Goal: Task Accomplishment & Management: Manage account settings

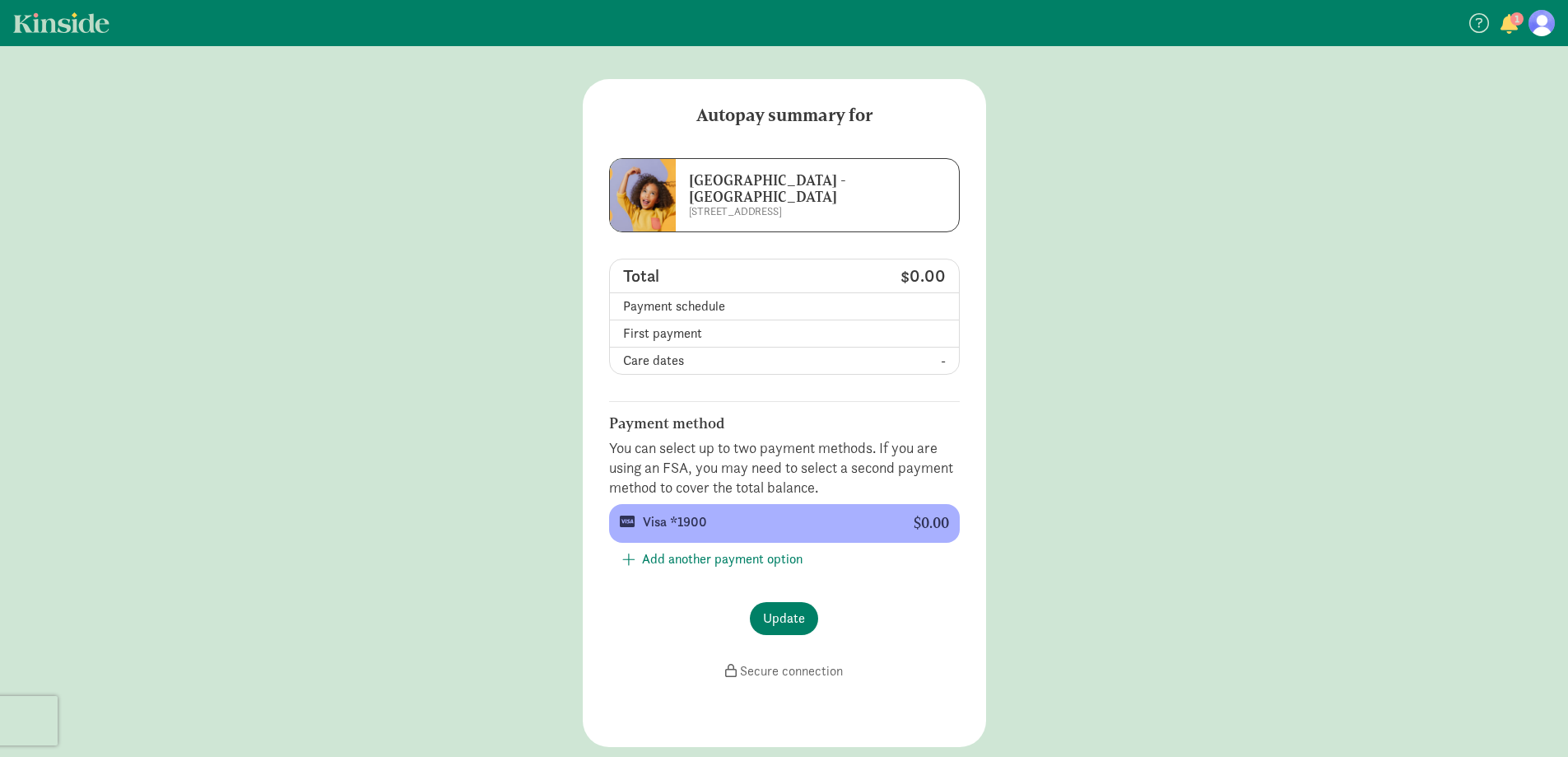
click at [1517, 31] on span "button" at bounding box center [1509, 24] width 17 height 20
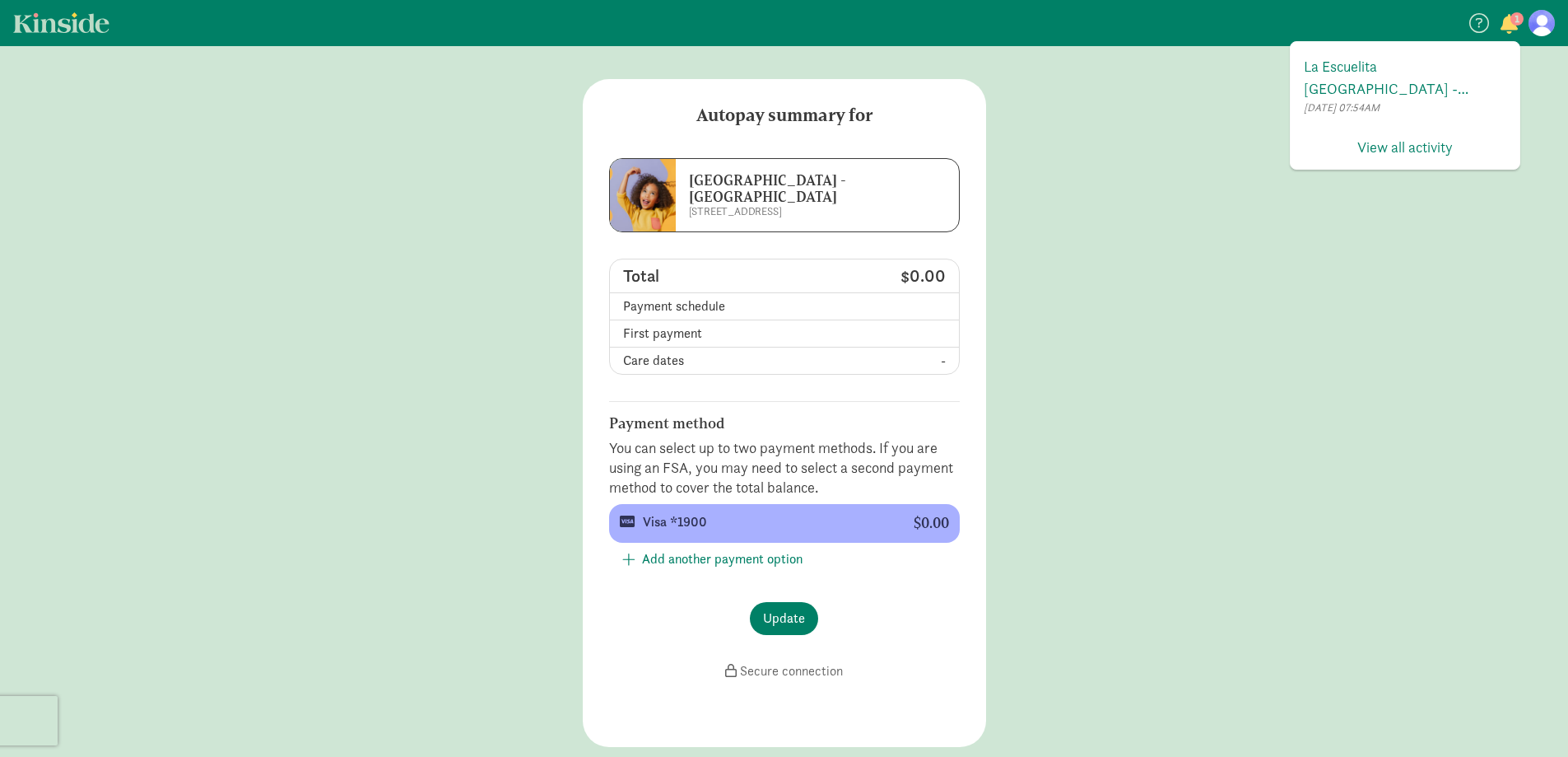
click at [1536, 19] on figure at bounding box center [1542, 23] width 26 height 26
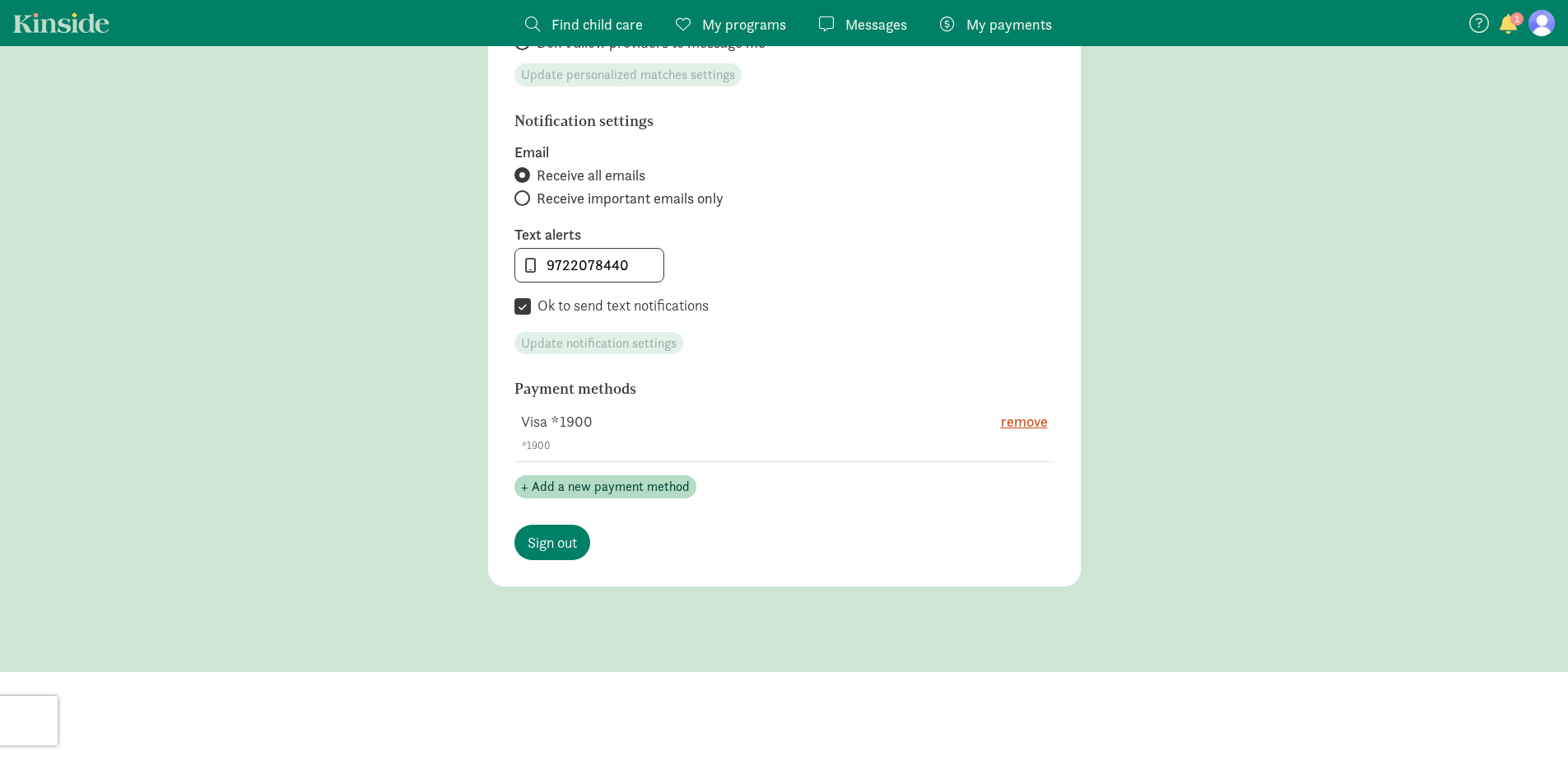
scroll to position [751, 0]
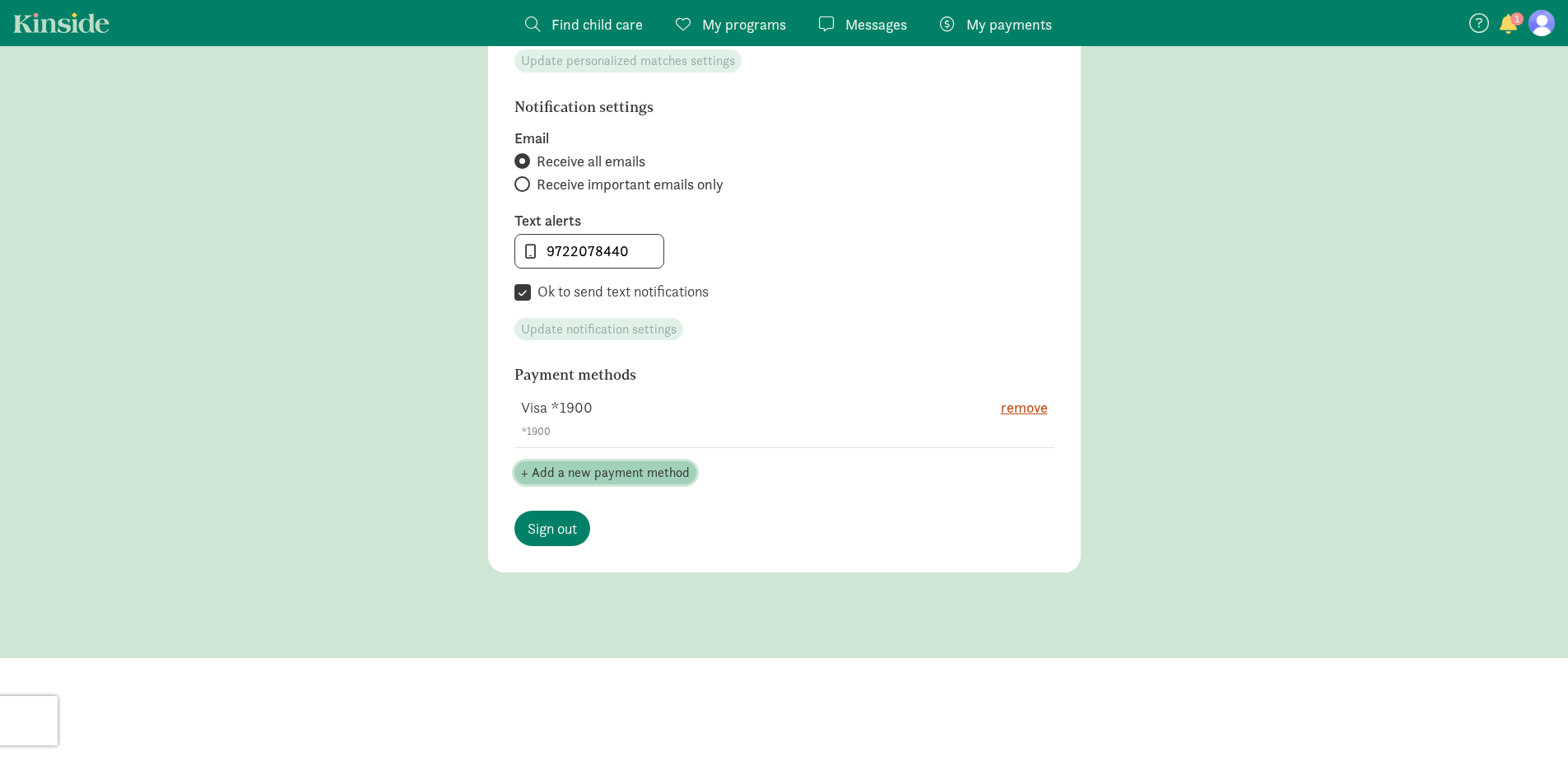
click at [638, 472] on span "+ Add a new payment method" at bounding box center [605, 472] width 169 height 20
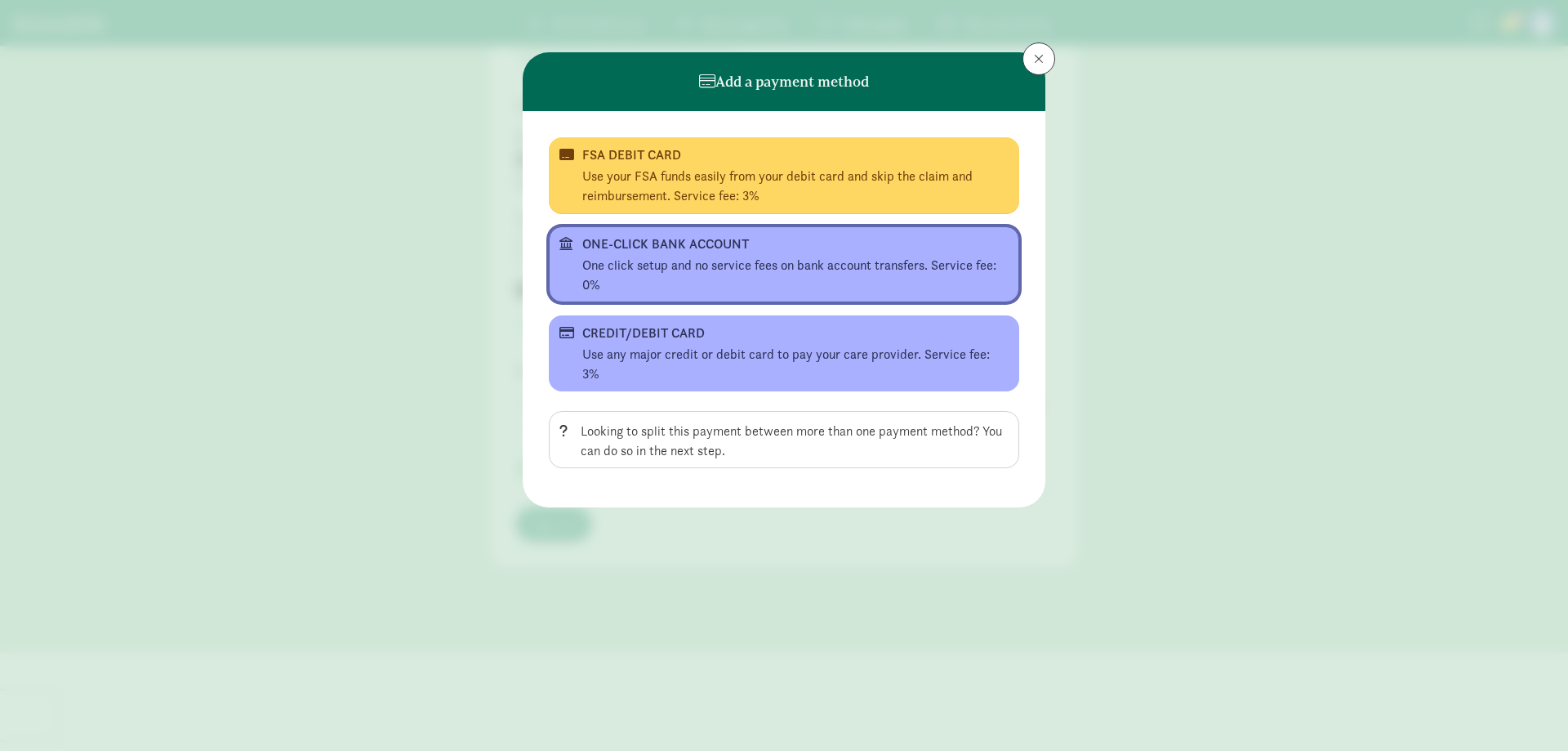
click at [702, 238] on div "ONE-CLICK BANK ACCOUNT" at bounding box center [782, 244] width 400 height 20
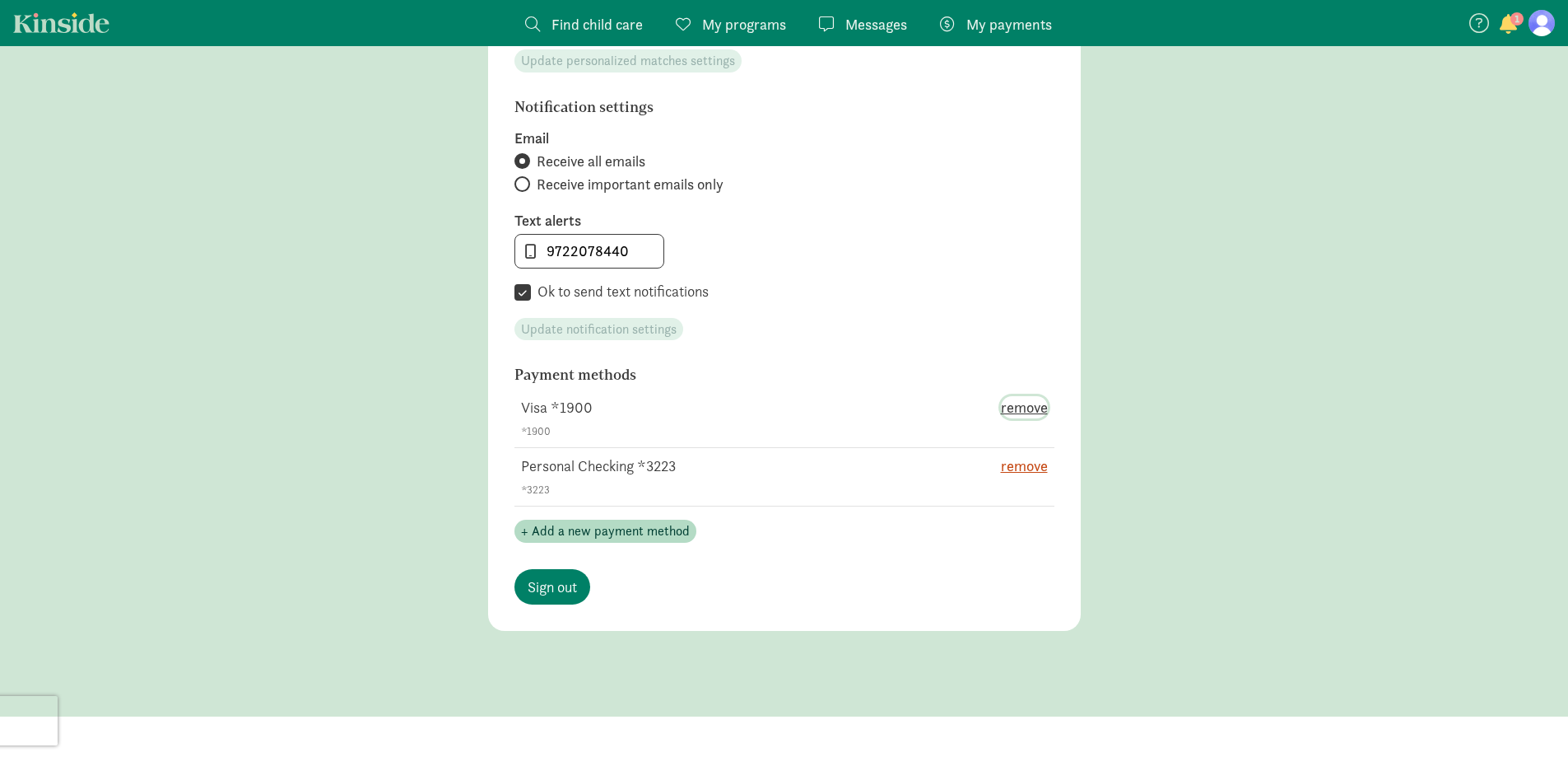
click at [1022, 411] on span "remove" at bounding box center [1024, 407] width 46 height 22
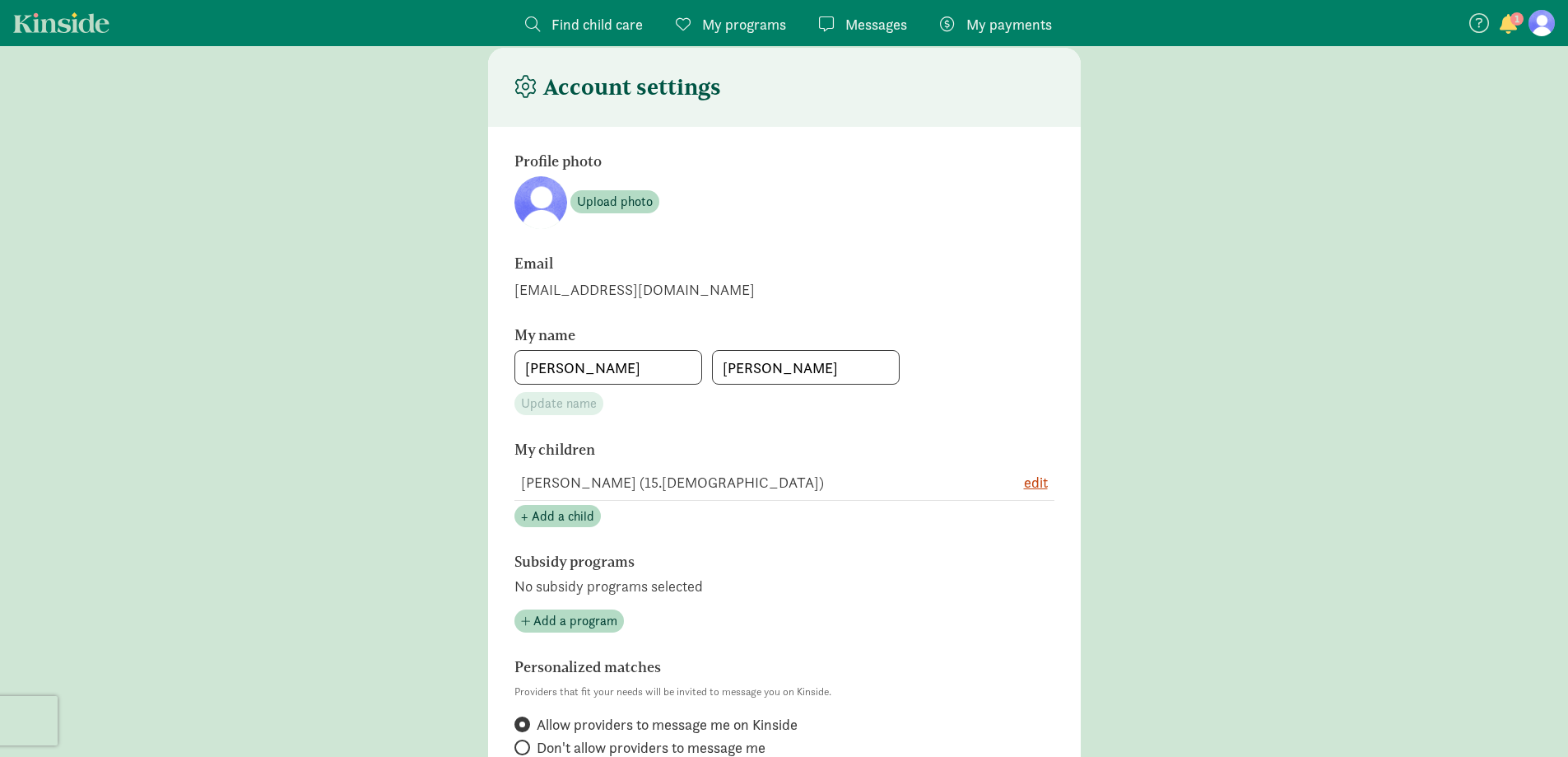
scroll to position [0, 0]
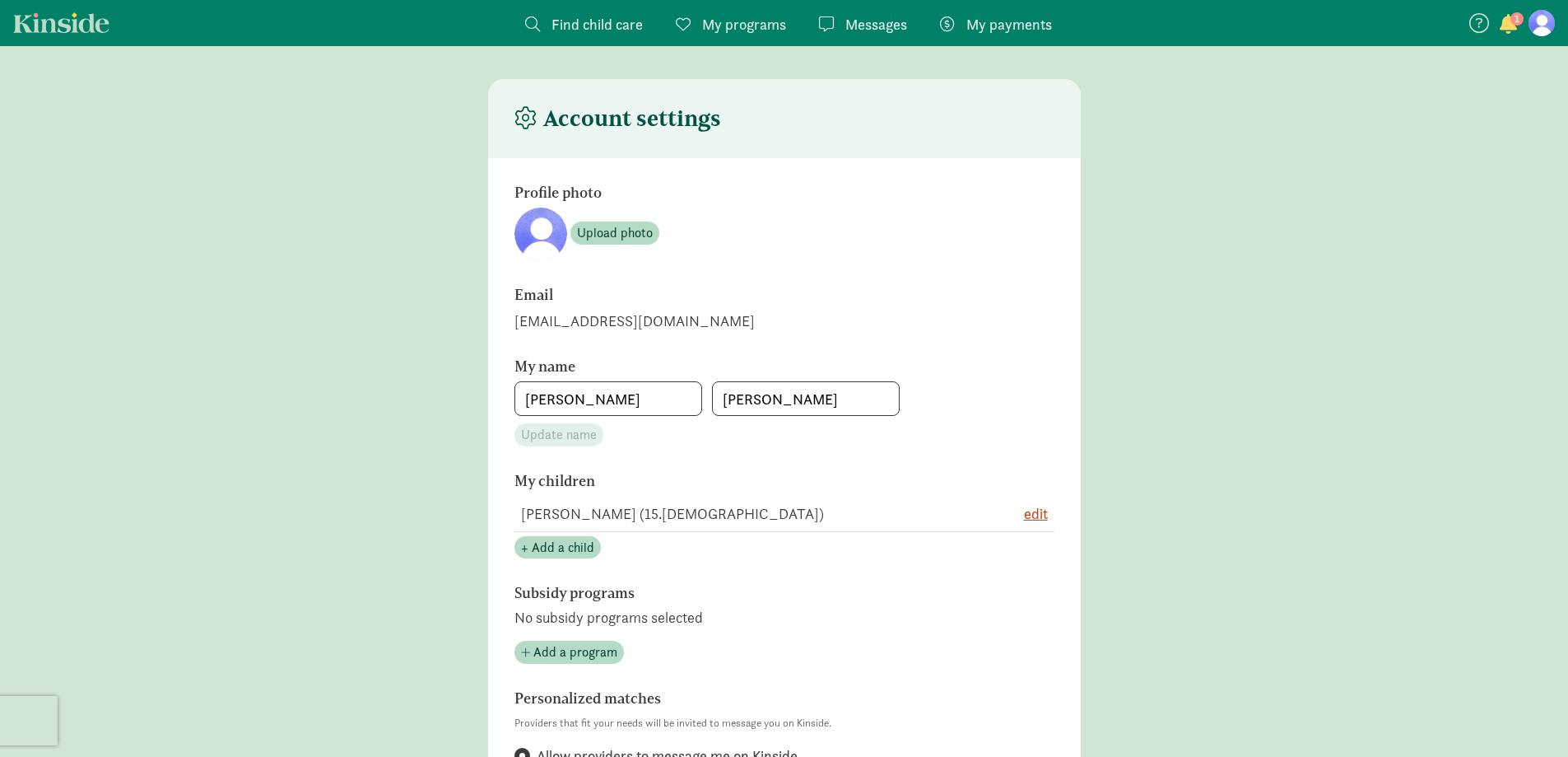
click at [1512, 19] on span "1" at bounding box center [1517, 19] width 13 height 13
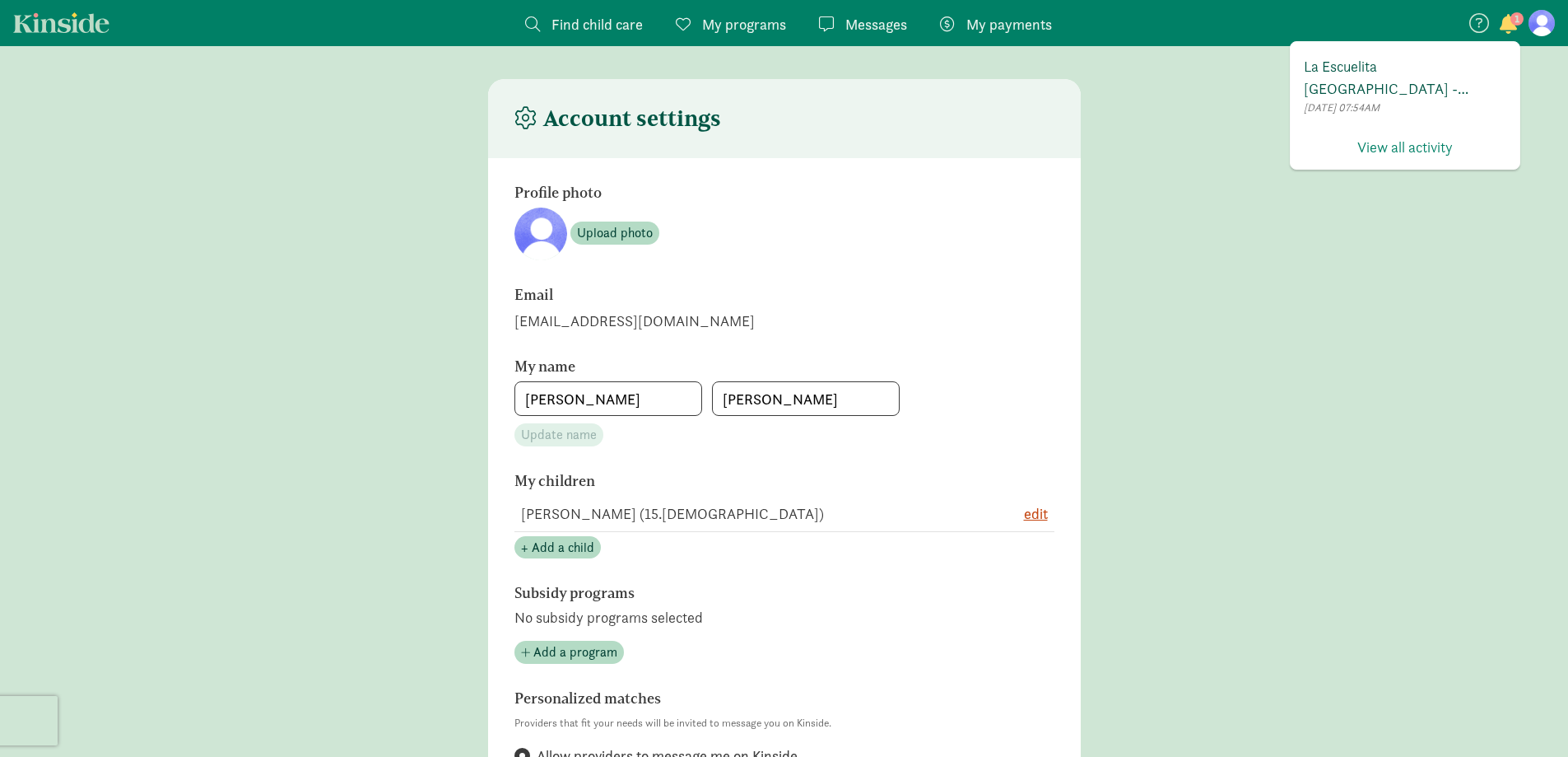
click at [1418, 69] on span "La Escuelita [GEOGRAPHIC_DATA] - [GEOGRAPHIC_DATA] has invited you to enroll in…" at bounding box center [1405, 77] width 202 height 45
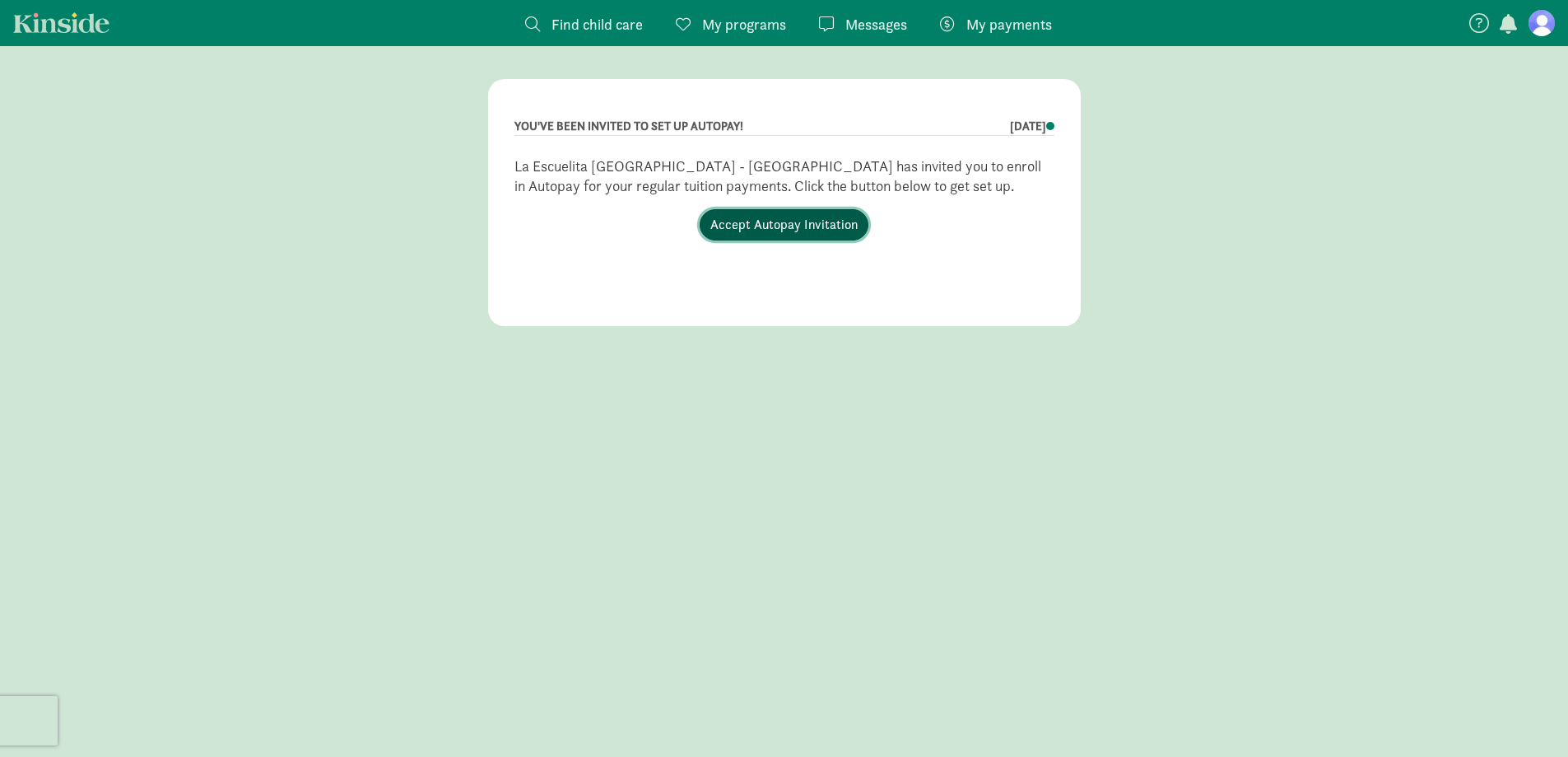
click at [810, 226] on link "Accept Autopay Invitation" at bounding box center [784, 224] width 169 height 31
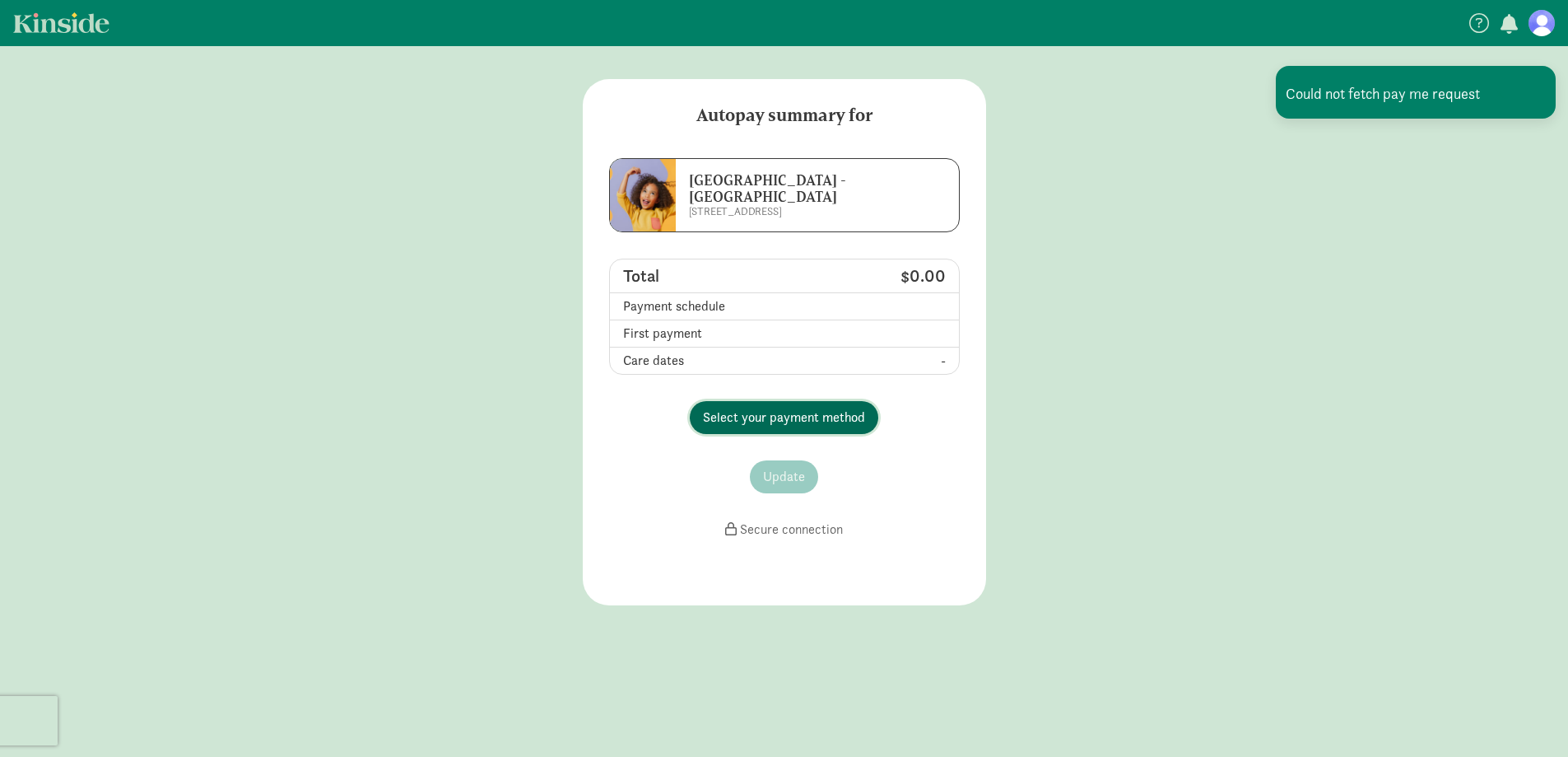
click at [801, 425] on span "Select your payment method" at bounding box center [784, 418] width 162 height 20
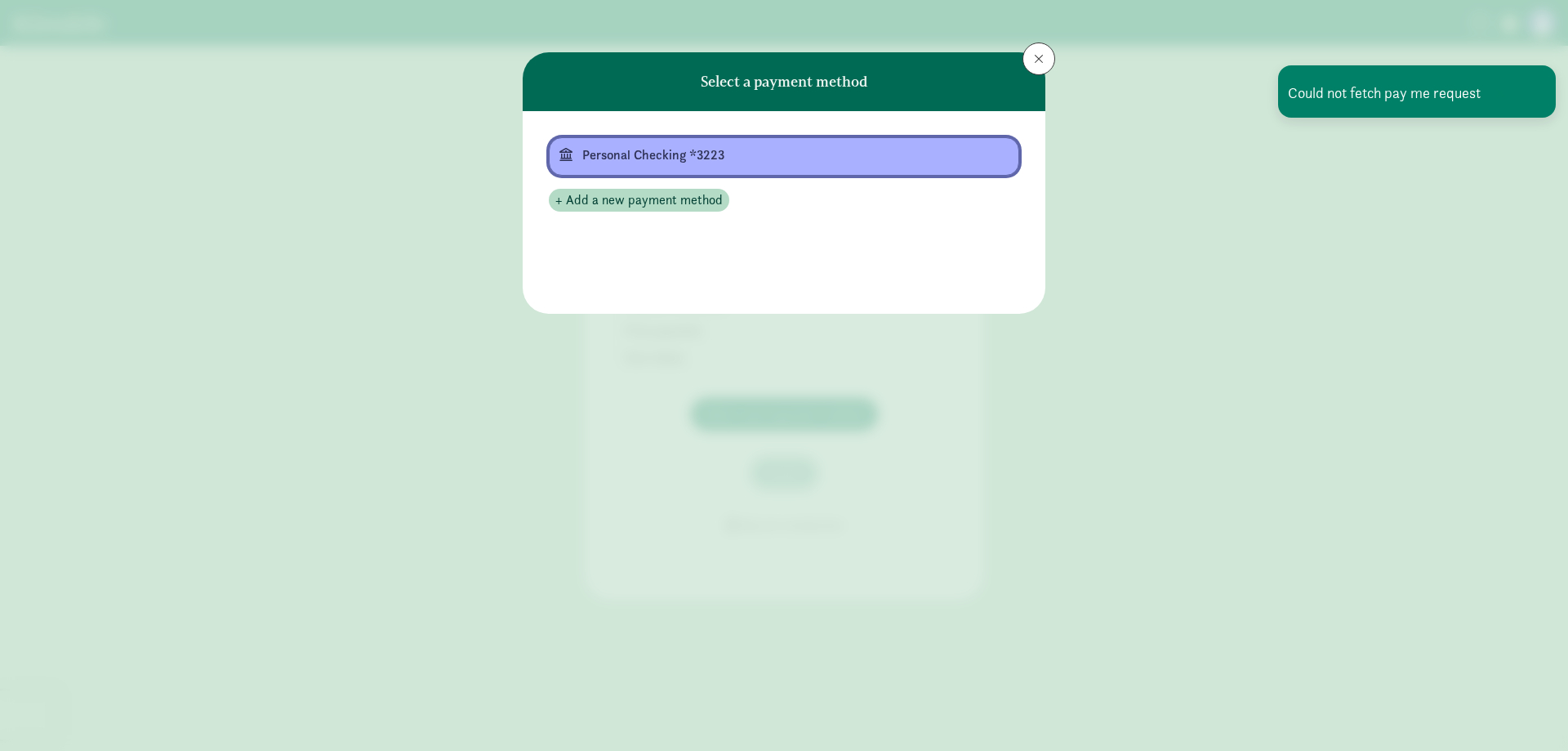
click at [691, 154] on div "Personal Checking *3223" at bounding box center [782, 156] width 400 height 20
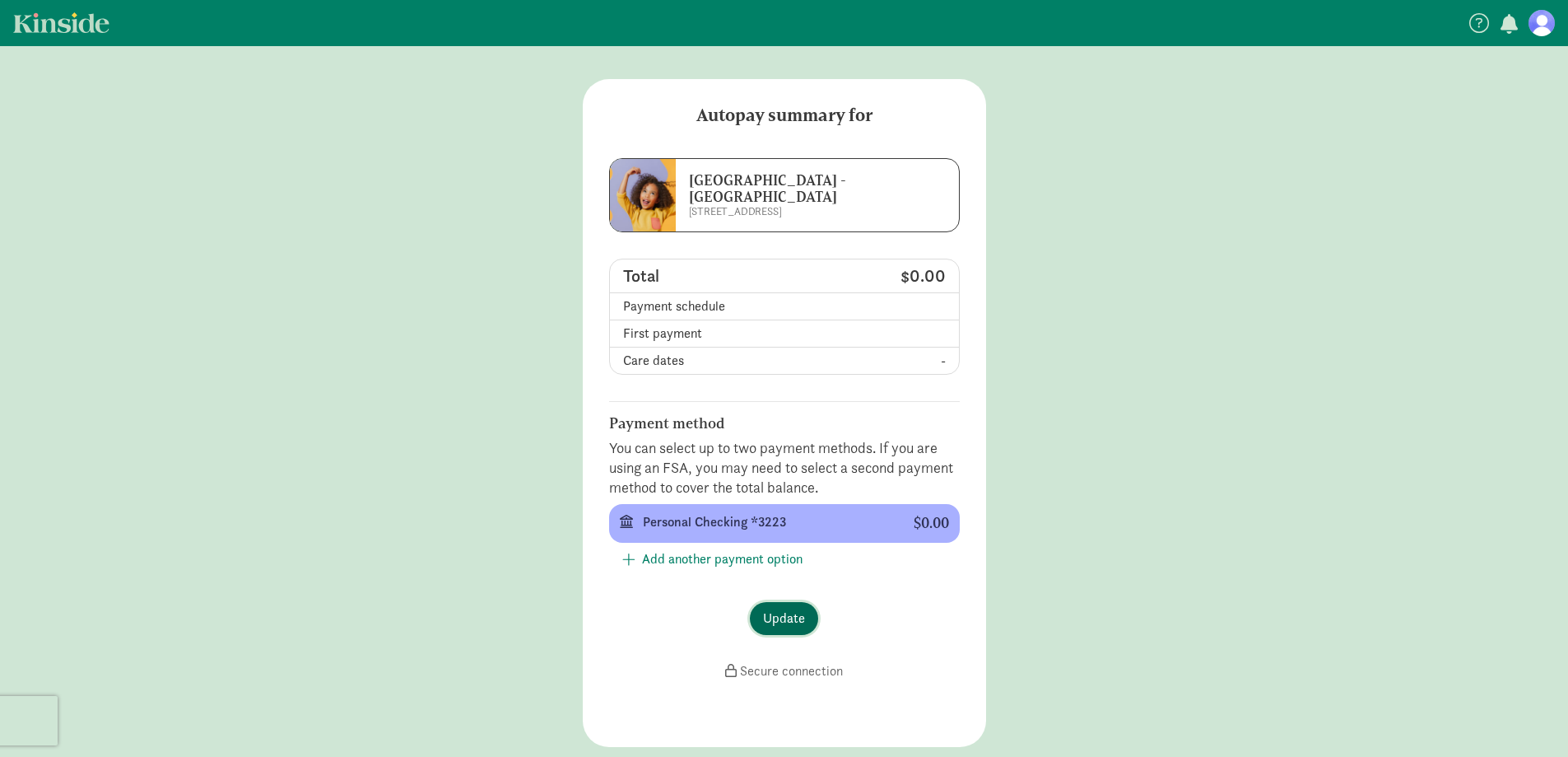
click at [785, 623] on span "Update" at bounding box center [784, 618] width 42 height 20
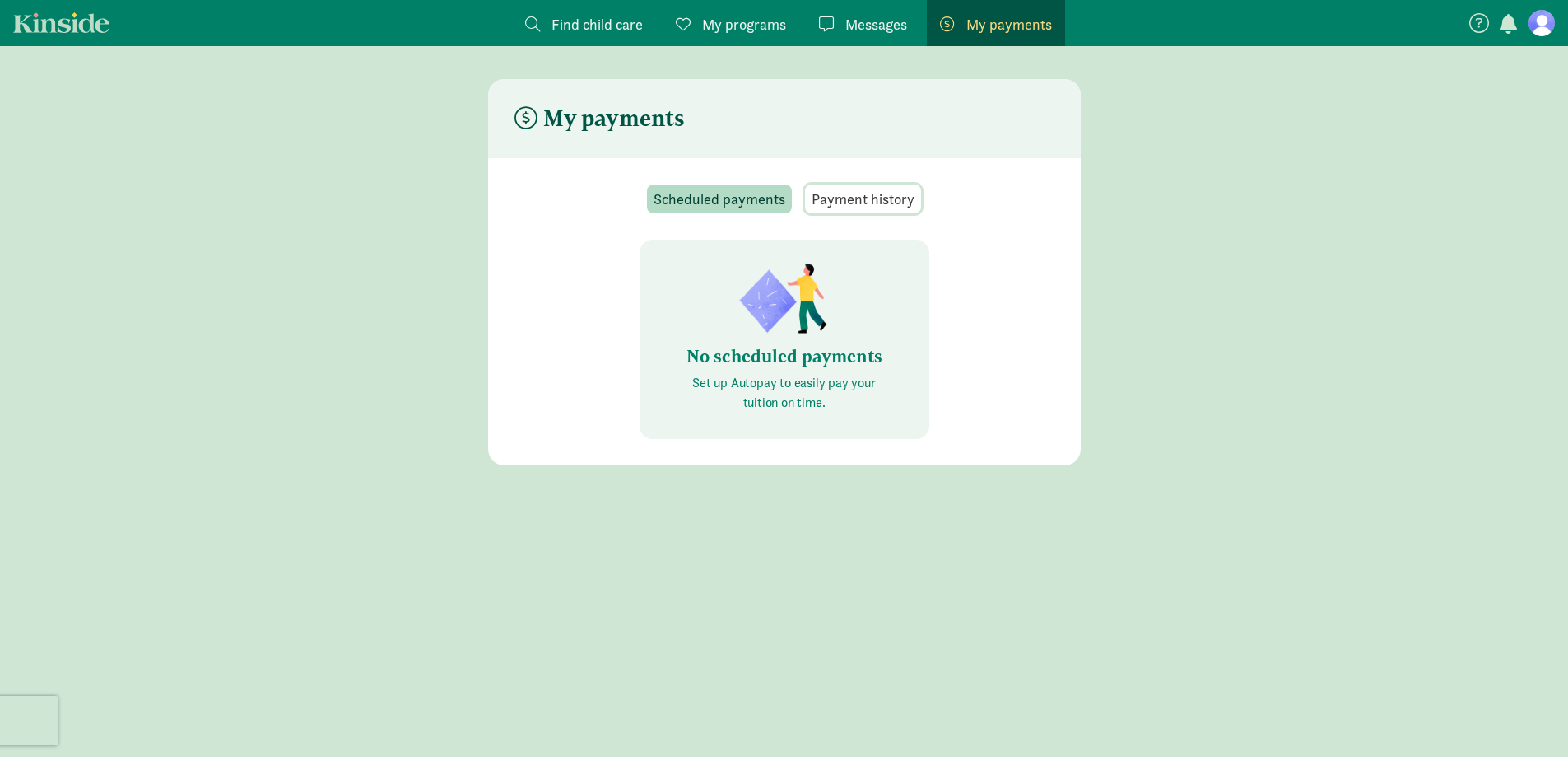
click at [874, 196] on span "Payment history" at bounding box center [862, 199] width 103 height 22
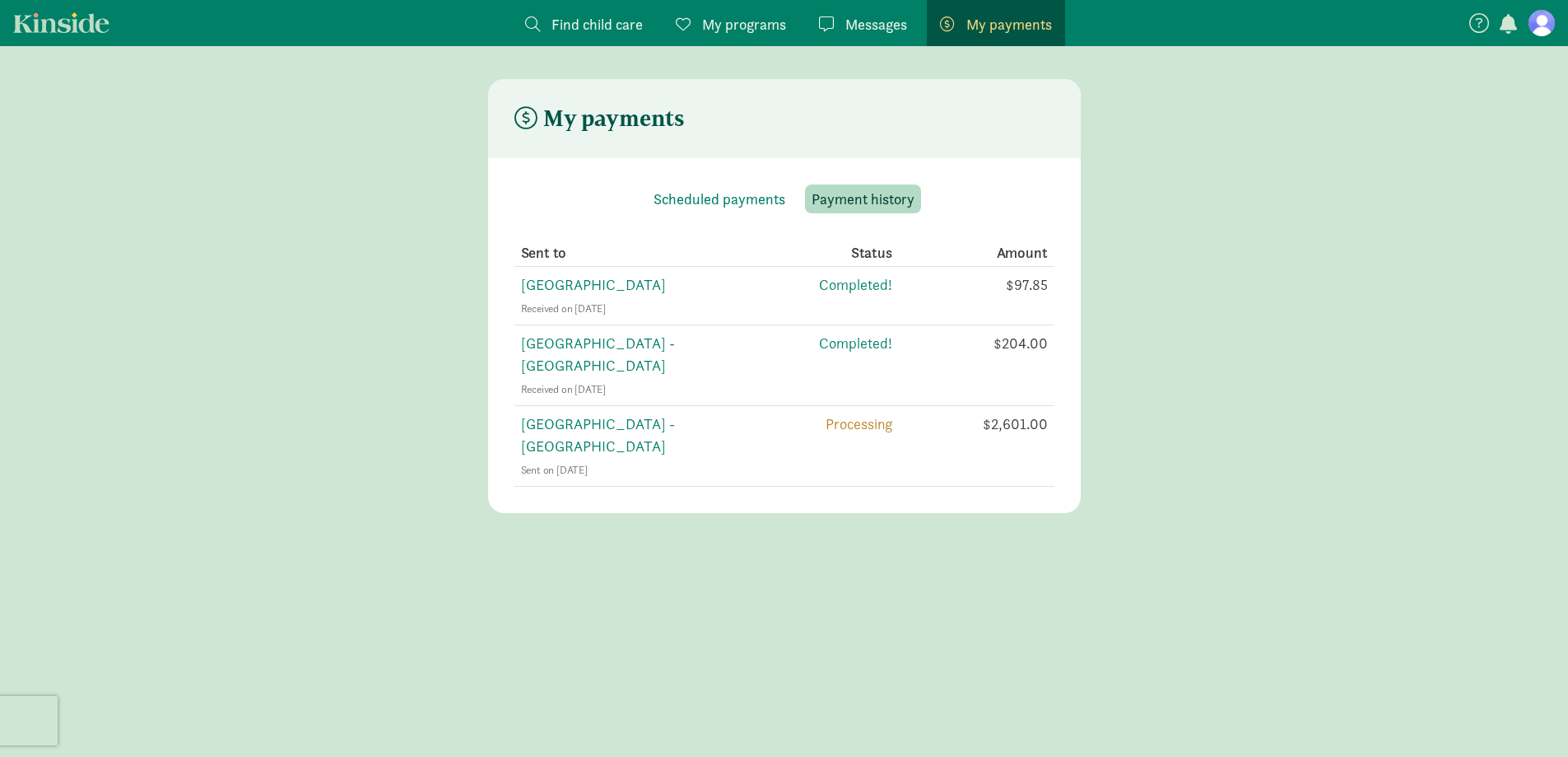
click at [1545, 16] on figure at bounding box center [1542, 23] width 26 height 26
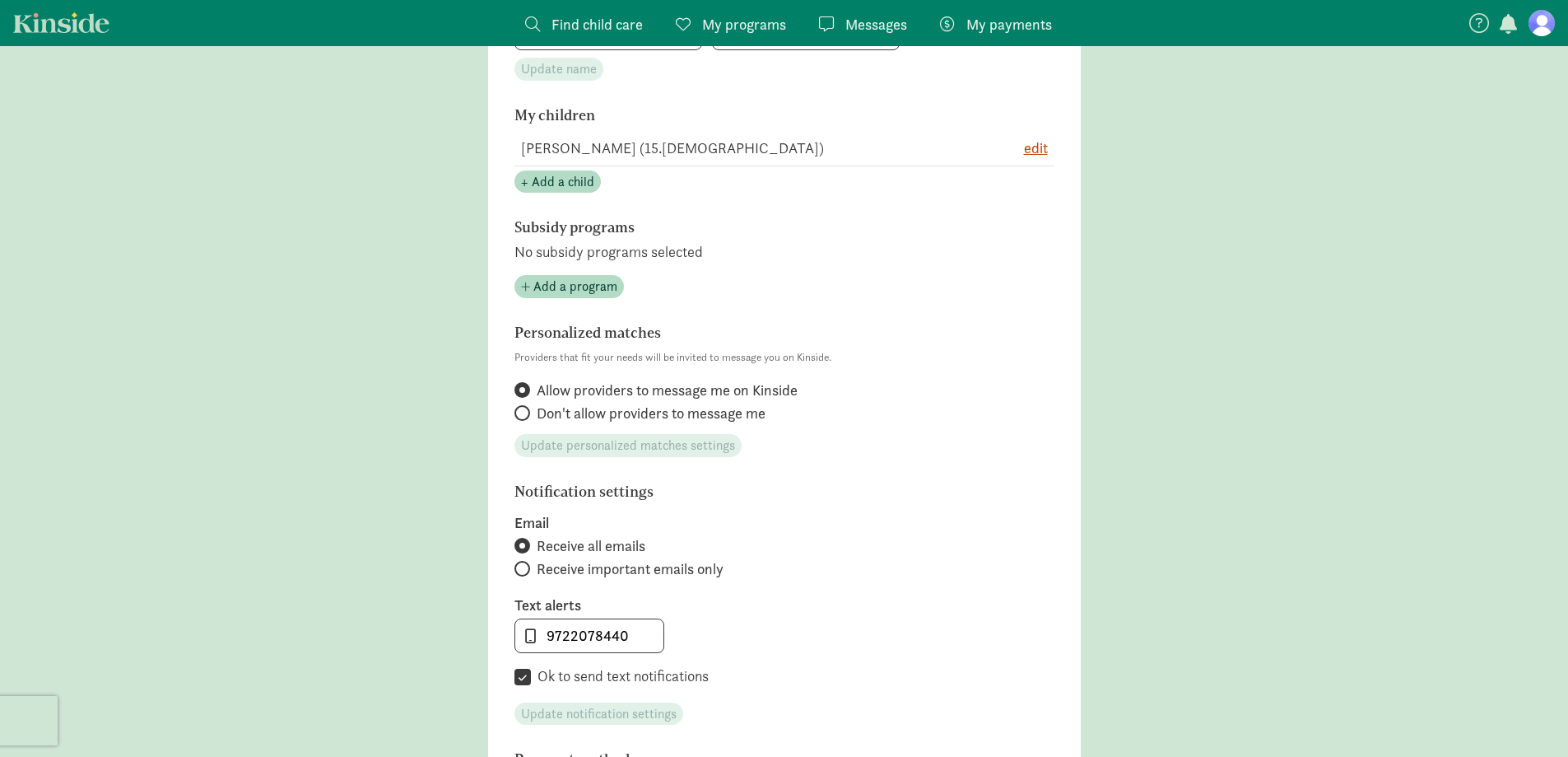
scroll to position [165, 0]
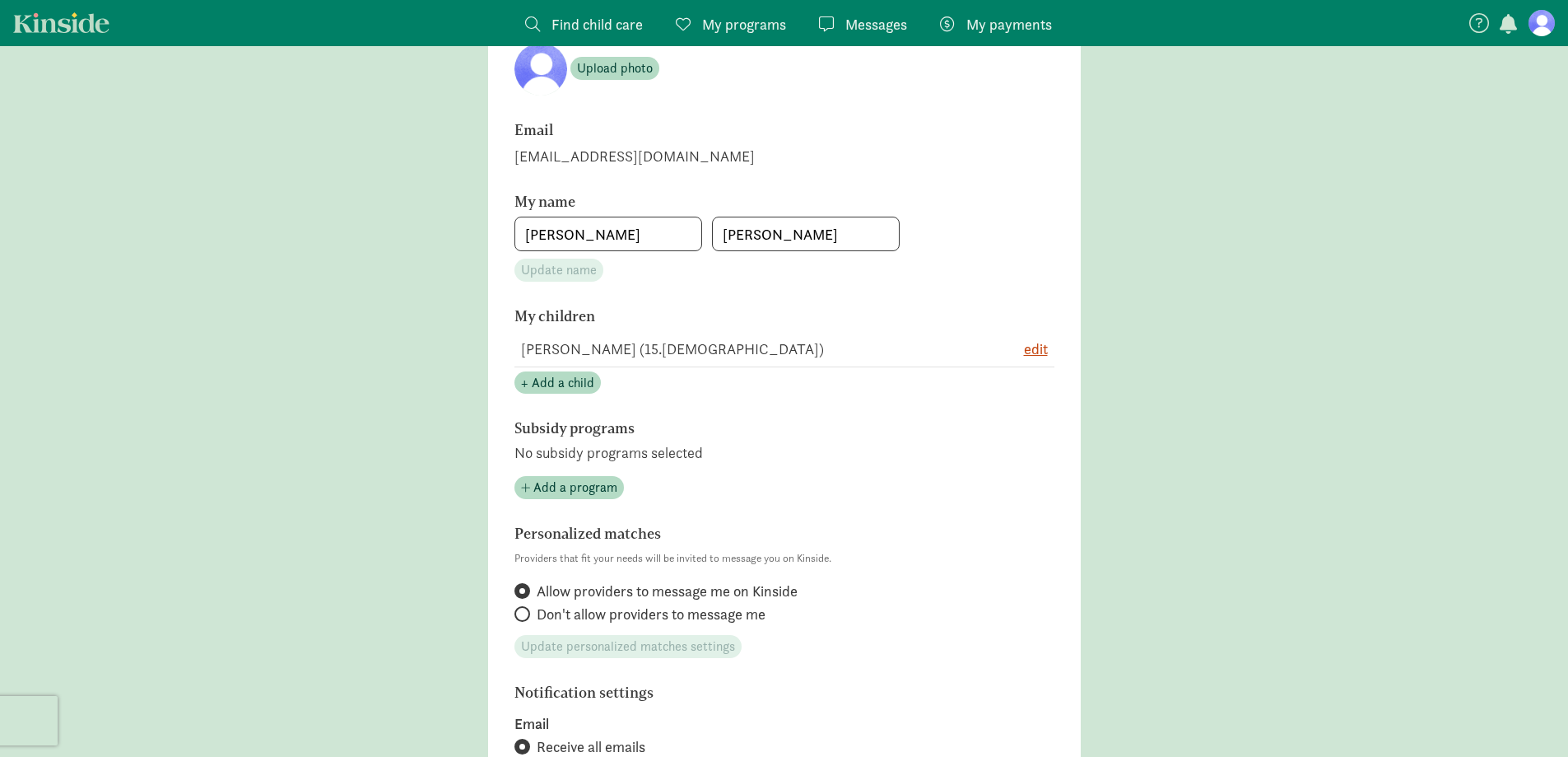
click at [1550, 18] on figure at bounding box center [1542, 23] width 26 height 26
click at [1544, 22] on figure at bounding box center [1542, 23] width 26 height 26
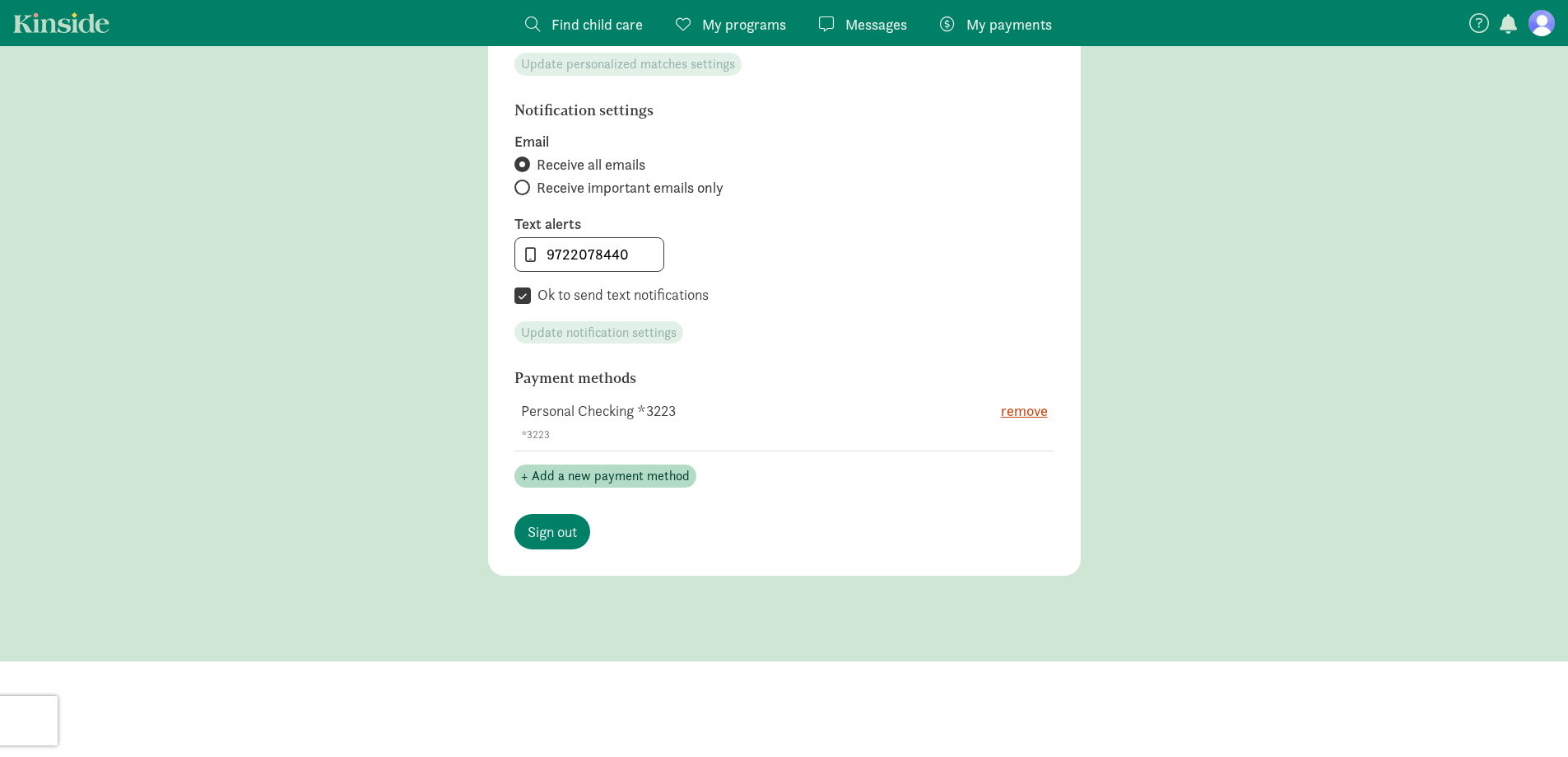
scroll to position [751, 0]
click at [539, 531] on span "Sign out" at bounding box center [552, 528] width 49 height 22
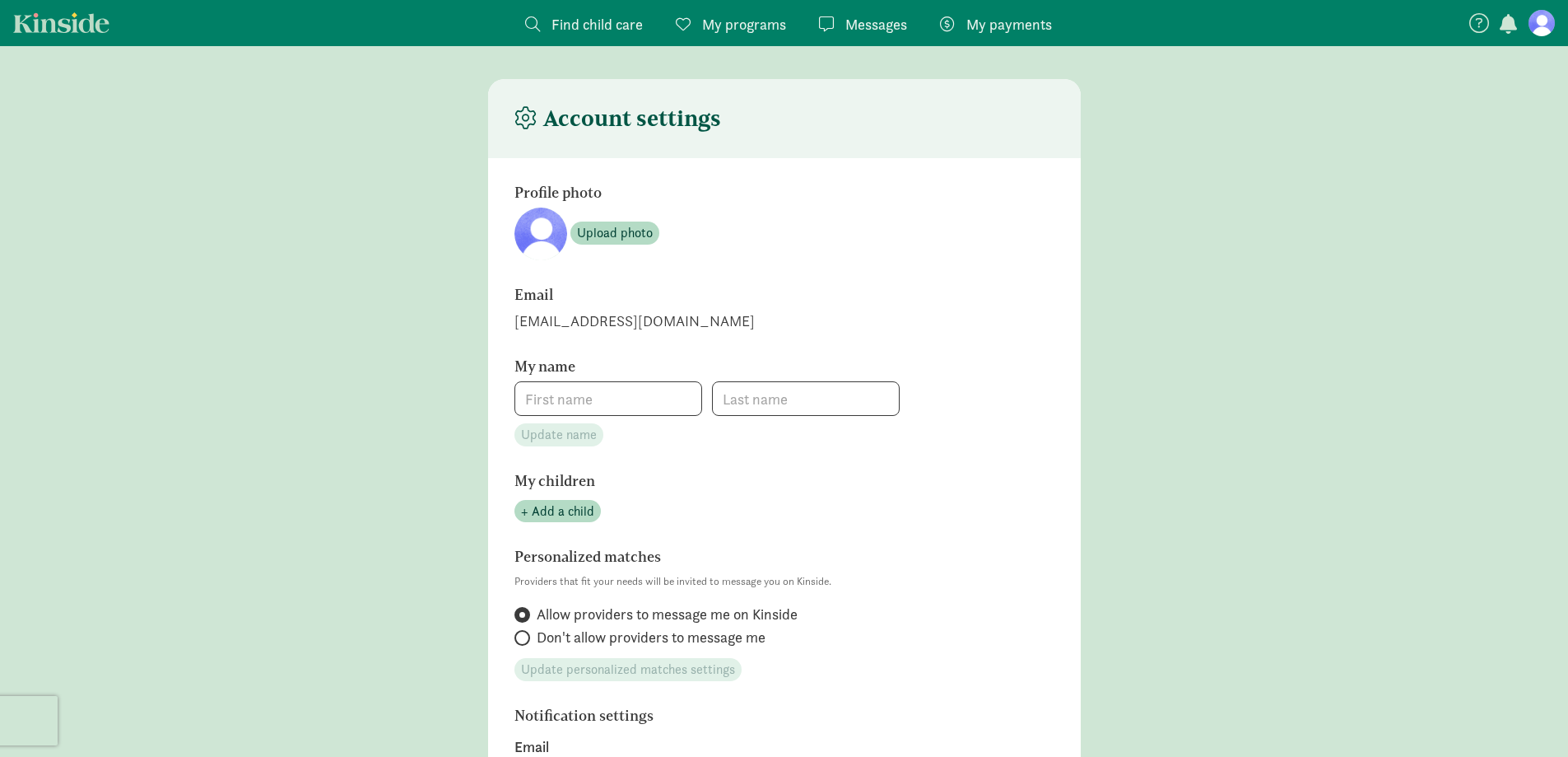
type input "[PERSON_NAME]"
type input "9722078440"
checkbox input "true"
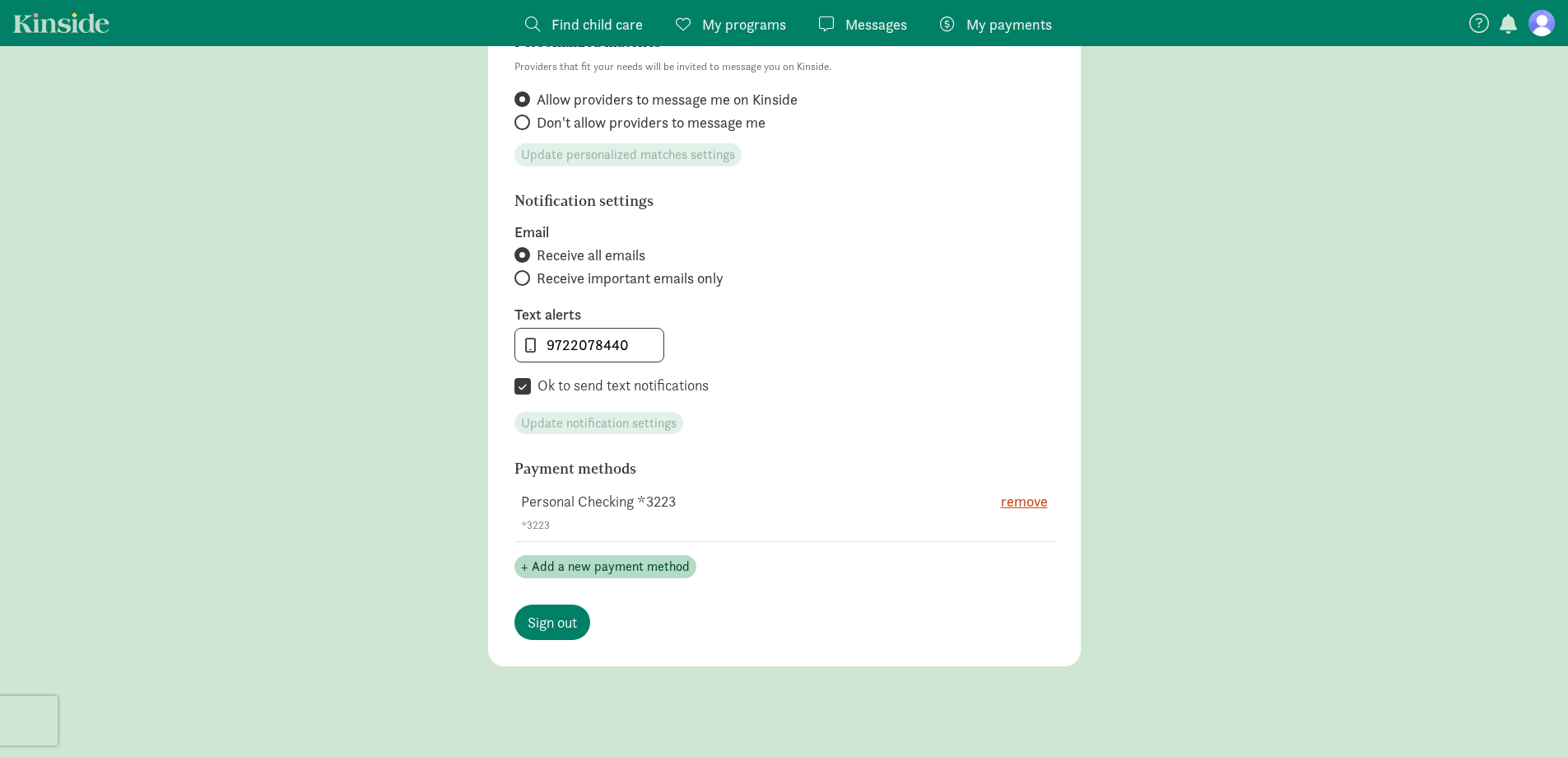
scroll to position [658, 0]
